Goal: Transaction & Acquisition: Purchase product/service

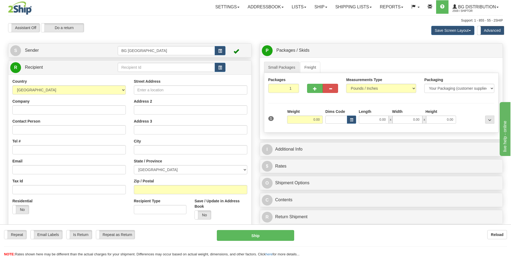
click at [126, 73] on div "R Recipient" at bounding box center [129, 68] width 243 height 14
click at [127, 71] on input "text" at bounding box center [166, 67] width 97 height 9
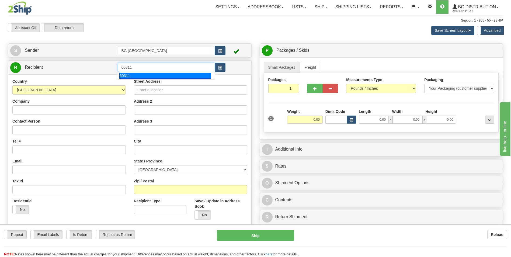
click at [126, 74] on div "60311" at bounding box center [165, 76] width 92 height 6
type input "60311"
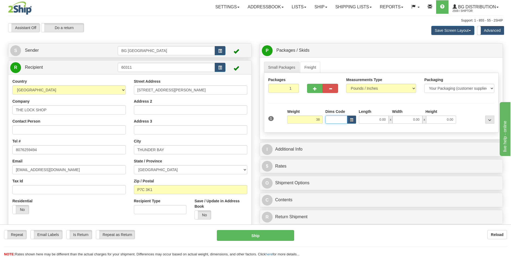
type input "38.00"
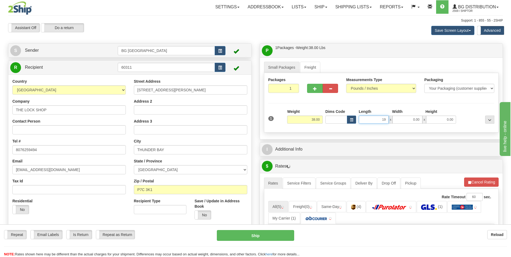
type input "19.00"
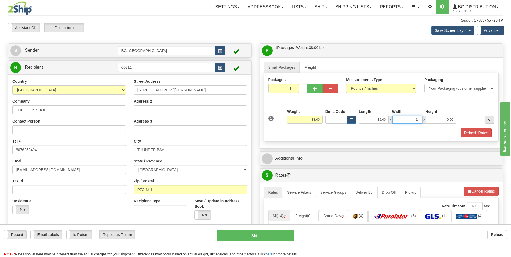
type input "14.00"
type input "8.00"
click at [314, 86] on button "button" at bounding box center [314, 88] width 15 height 9
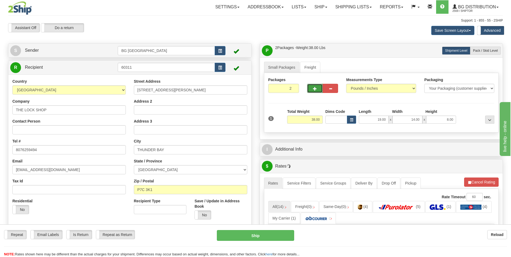
click at [314, 86] on button "button" at bounding box center [314, 88] width 15 height 9
type input "3"
click at [486, 51] on span "Pack / Skid Level" at bounding box center [485, 51] width 25 height 4
radio input "true"
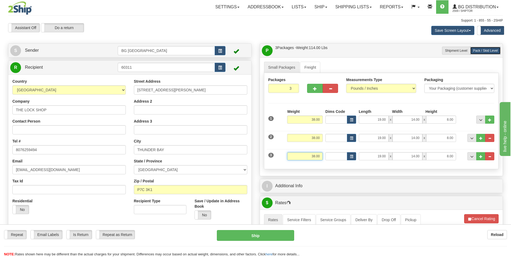
click at [307, 156] on input "38.00" at bounding box center [305, 156] width 36 height 8
type input "50.00"
type input "35.00"
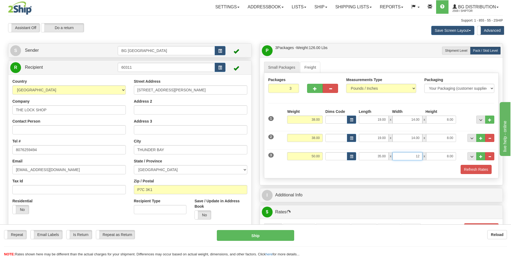
type input "12.00"
type input "9.00"
click at [481, 158] on span "..." at bounding box center [480, 156] width 3 height 3
type input "4"
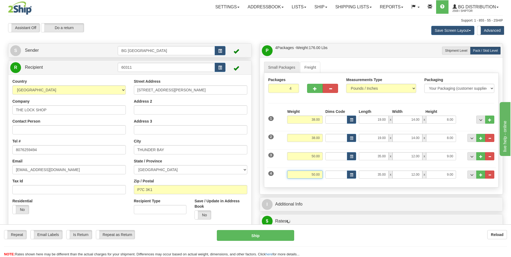
click at [307, 178] on input "50.00" at bounding box center [305, 174] width 36 height 8
type input "46.00"
type input "15.00"
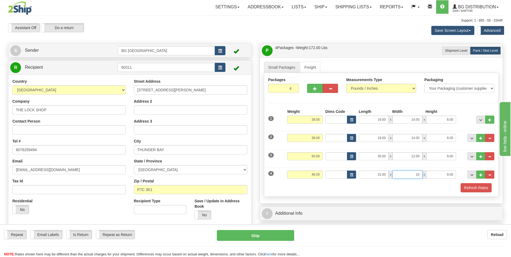
type input "10.00"
click at [481, 174] on span "..." at bounding box center [480, 174] width 3 height 3
type input "5"
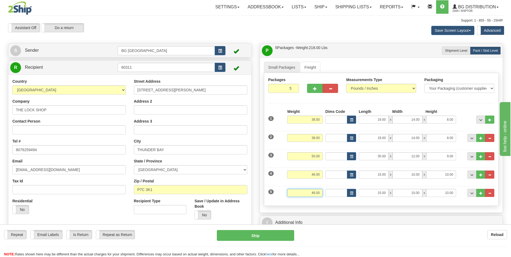
click at [307, 193] on input "46.00" at bounding box center [305, 193] width 36 height 8
type input "10.00"
type input "12.00"
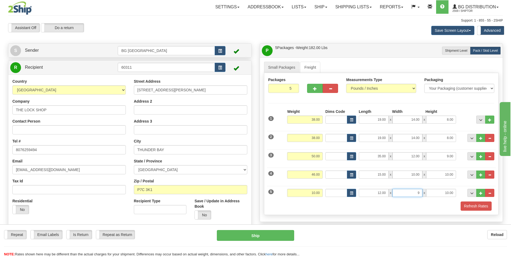
type input "9.00"
type input "7.00"
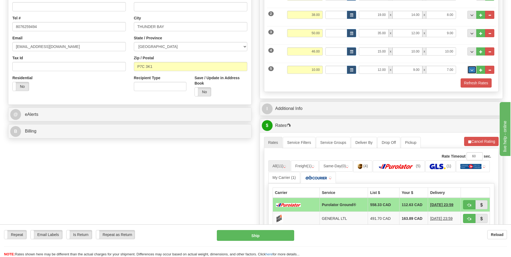
scroll to position [135, 0]
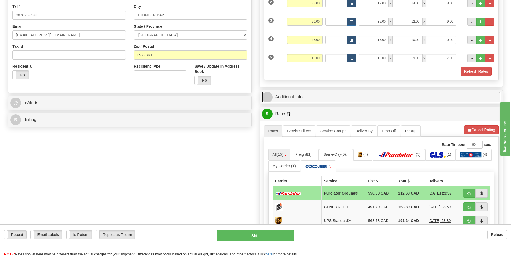
click at [321, 101] on link "I Additional Info" at bounding box center [381, 97] width 239 height 11
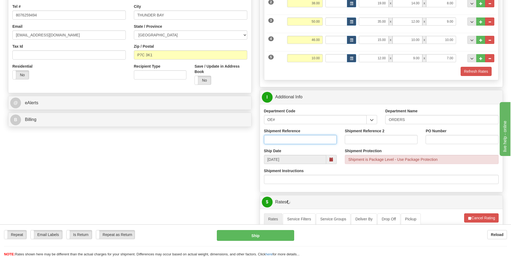
click at [286, 140] on input "Shipment Reference" at bounding box center [300, 139] width 73 height 9
type input "70185762-00"
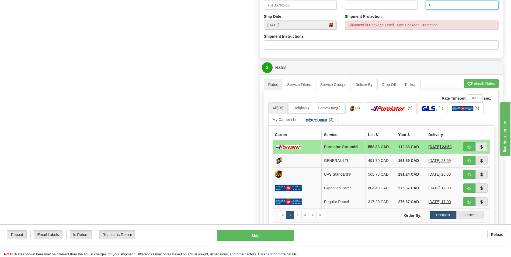
scroll to position [269, 0]
type input "0"
click at [482, 83] on button "Refresh Rates" at bounding box center [481, 83] width 35 height 9
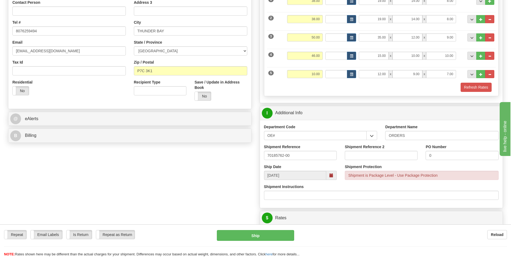
scroll to position [81, 0]
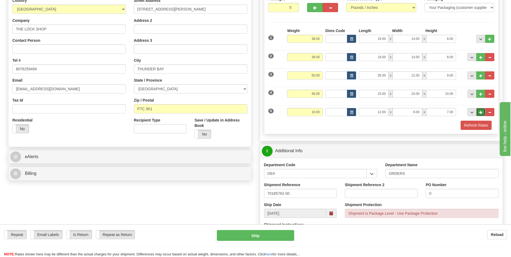
click at [481, 112] on span "..." at bounding box center [480, 112] width 3 height 3
type input "6"
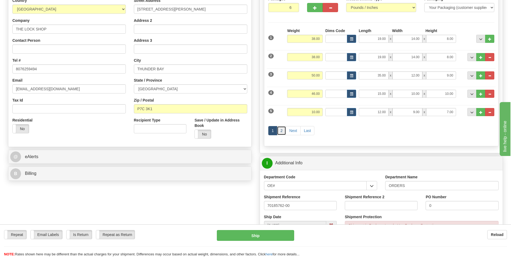
click at [281, 133] on link "2" at bounding box center [281, 130] width 9 height 9
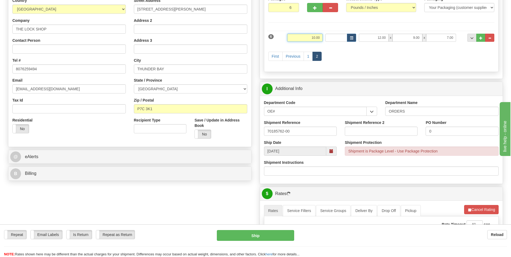
click at [301, 41] on input "10.00" at bounding box center [305, 38] width 36 height 8
type input "40.00"
type input "35.00"
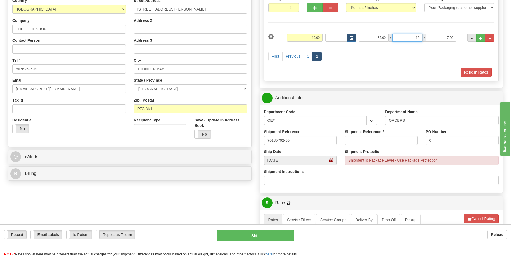
type input "12.00"
type input "9.00"
click at [480, 40] on button "..." at bounding box center [480, 38] width 9 height 8
type input "7"
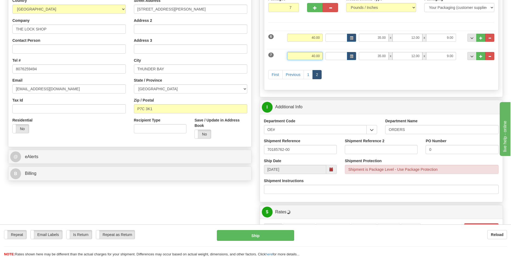
click at [314, 56] on input "40.00" at bounding box center [305, 56] width 36 height 8
type input "38.00"
type input "15.00"
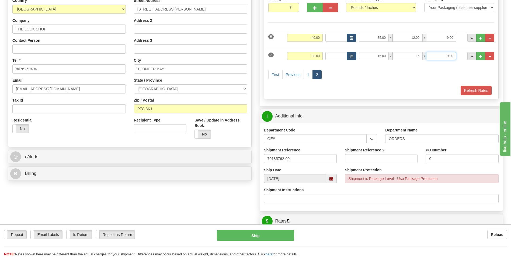
type input "15.00"
type input "10.00"
click at [479, 59] on button "..." at bounding box center [480, 56] width 9 height 8
type input "8"
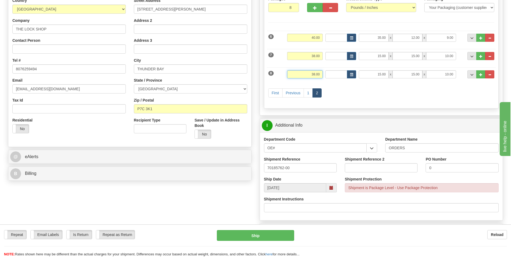
click at [308, 78] on input "38.00" at bounding box center [305, 74] width 36 height 8
type input "18.00"
type input "14.00"
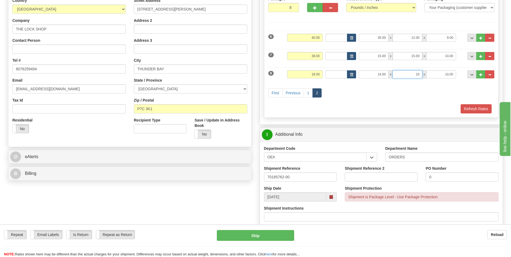
type input "10.00"
type input "8.00"
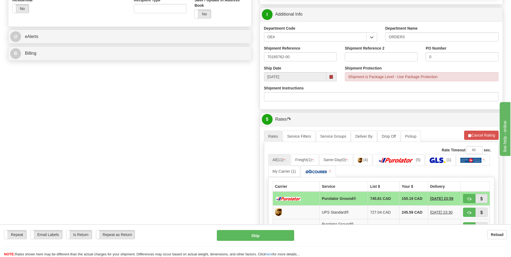
scroll to position [215, 0]
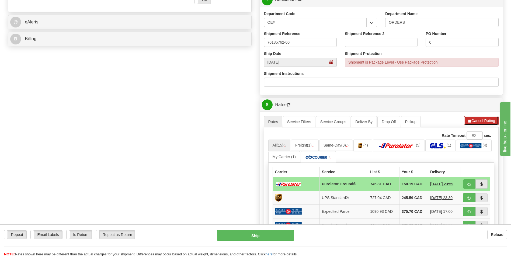
click at [470, 123] on button "Cancel Rating" at bounding box center [481, 120] width 34 height 9
click at [470, 123] on button "Refresh Rates" at bounding box center [481, 120] width 35 height 9
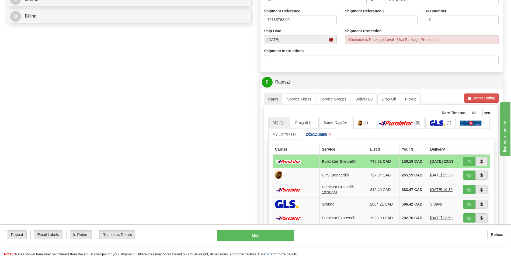
scroll to position [269, 0]
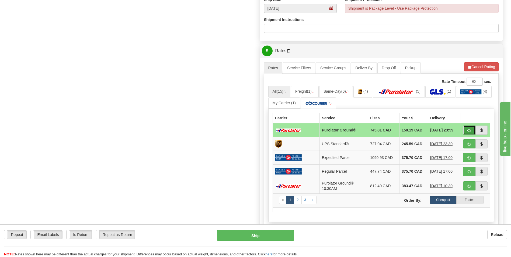
click at [466, 128] on button "button" at bounding box center [469, 130] width 12 height 9
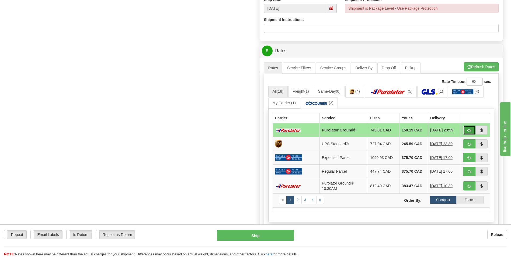
click at [470, 130] on span "button" at bounding box center [469, 131] width 4 height 4
type input "260"
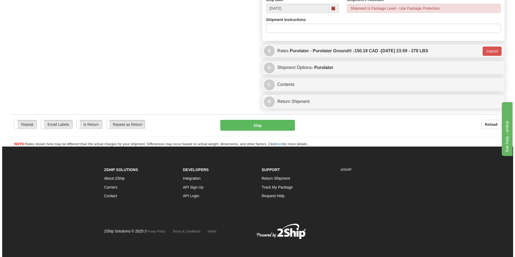
scroll to position [267, 0]
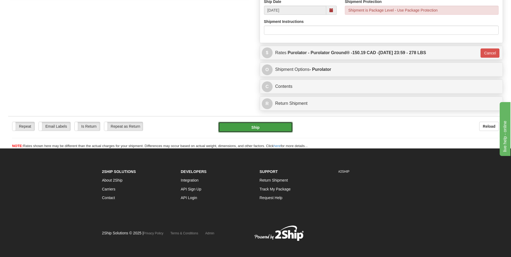
click at [249, 125] on button "Ship" at bounding box center [255, 127] width 74 height 11
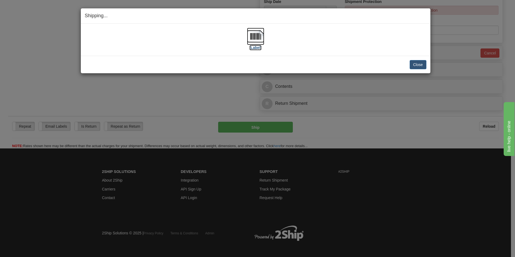
click at [254, 34] on img at bounding box center [255, 36] width 17 height 17
click at [420, 63] on button "Close" at bounding box center [418, 64] width 17 height 9
